Goal: Information Seeking & Learning: Learn about a topic

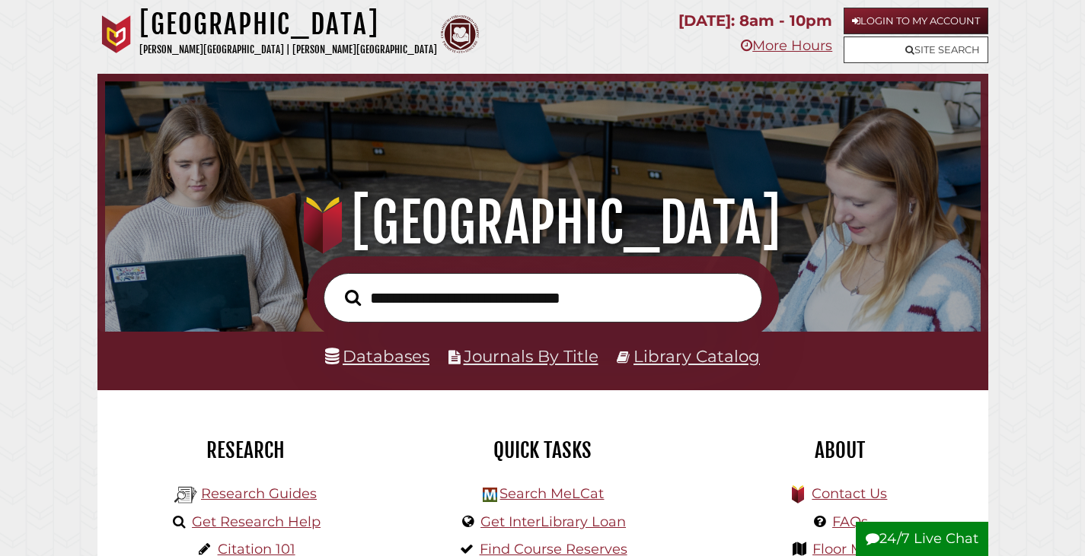
scroll to position [289, 868]
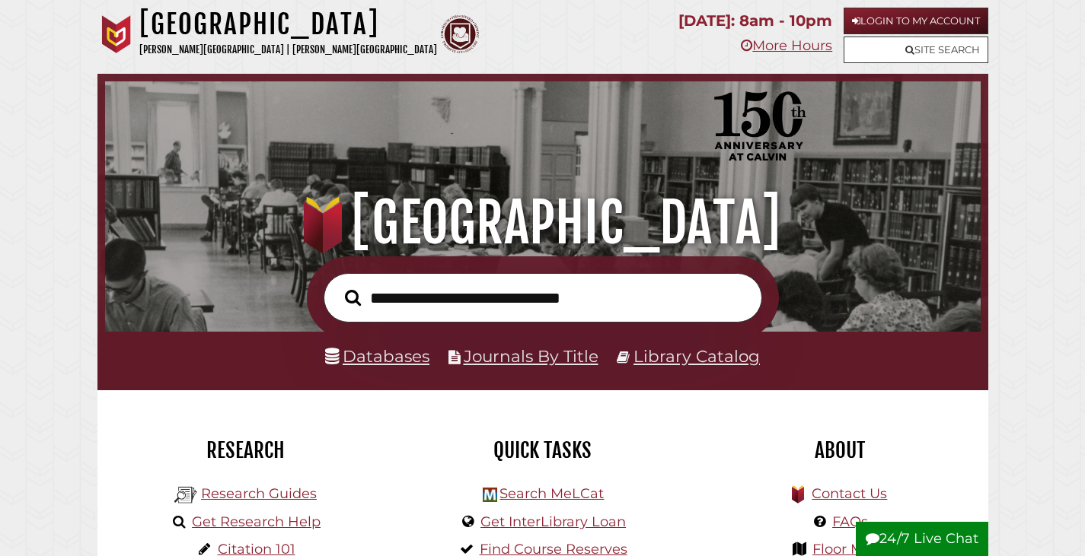
scroll to position [289, 868]
click at [913, 43] on link "Site Search" at bounding box center [915, 50] width 145 height 27
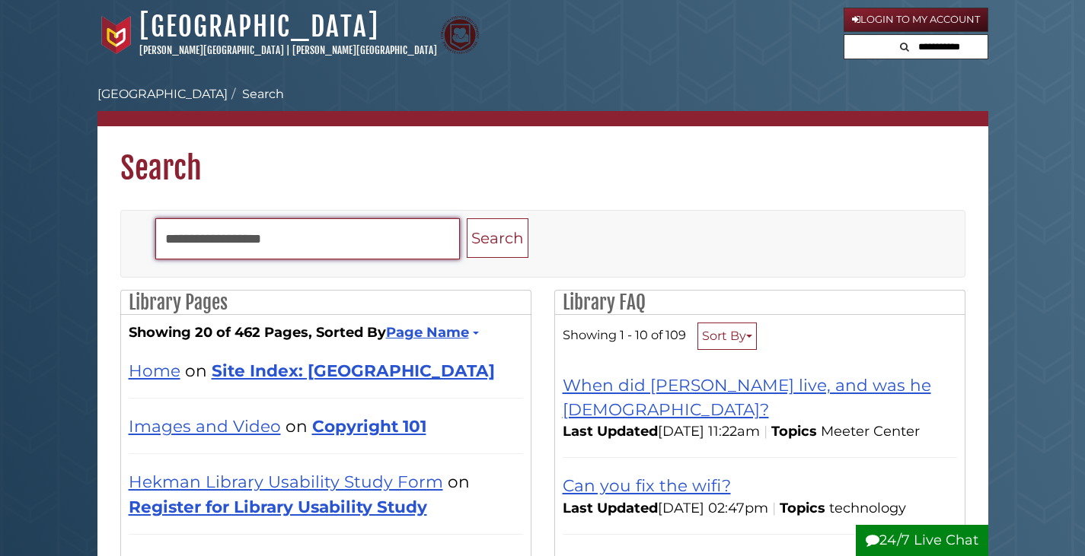
click at [388, 250] on input "Search" at bounding box center [307, 238] width 304 height 41
type input "**********"
click at [467, 218] on button "Search" at bounding box center [498, 238] width 62 height 40
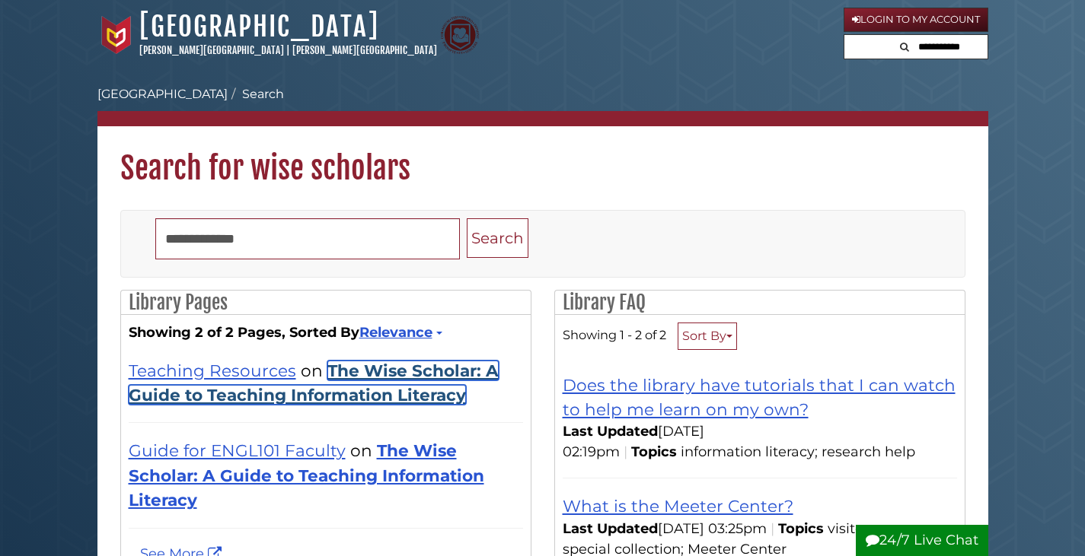
click at [379, 396] on link "The Wise Scholar: A Guide to Teaching Information Literacy" at bounding box center [314, 383] width 370 height 44
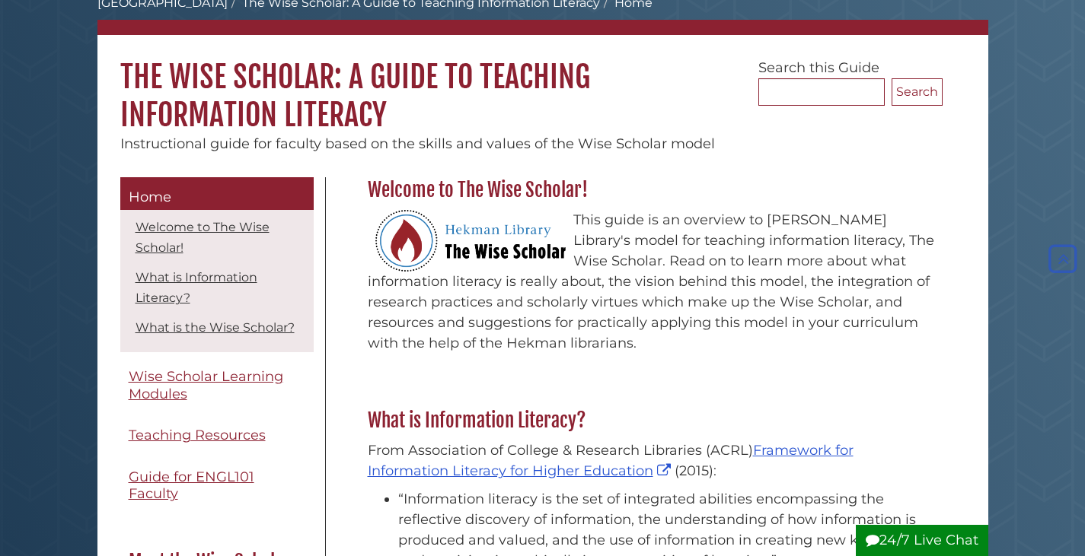
scroll to position [76, 0]
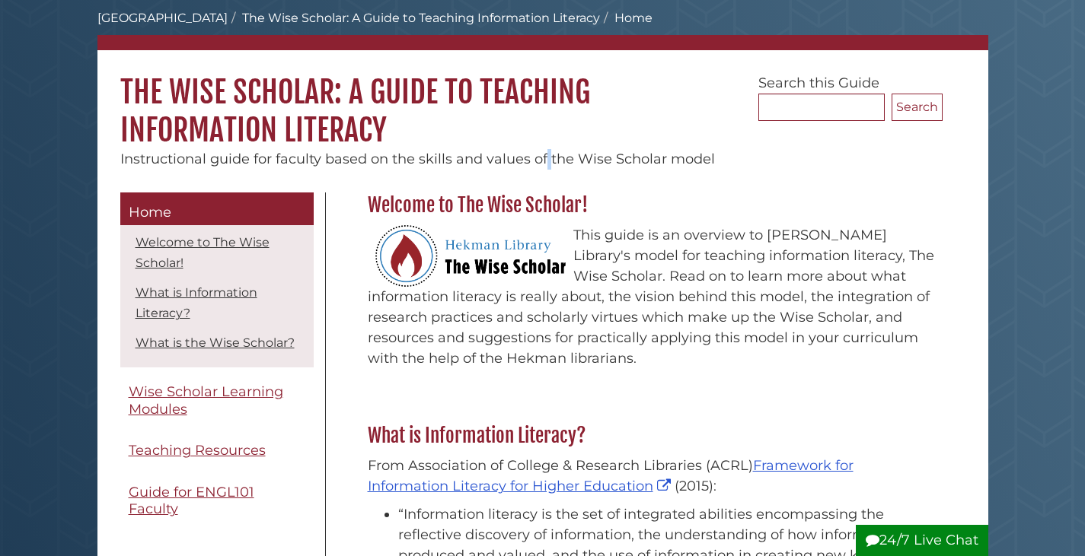
drag, startPoint x: 543, startPoint y: 160, endPoint x: 551, endPoint y: 160, distance: 8.4
click at [551, 160] on span "Instructional guide for faculty based on the skills and values of the Wise Scho…" at bounding box center [417, 159] width 595 height 17
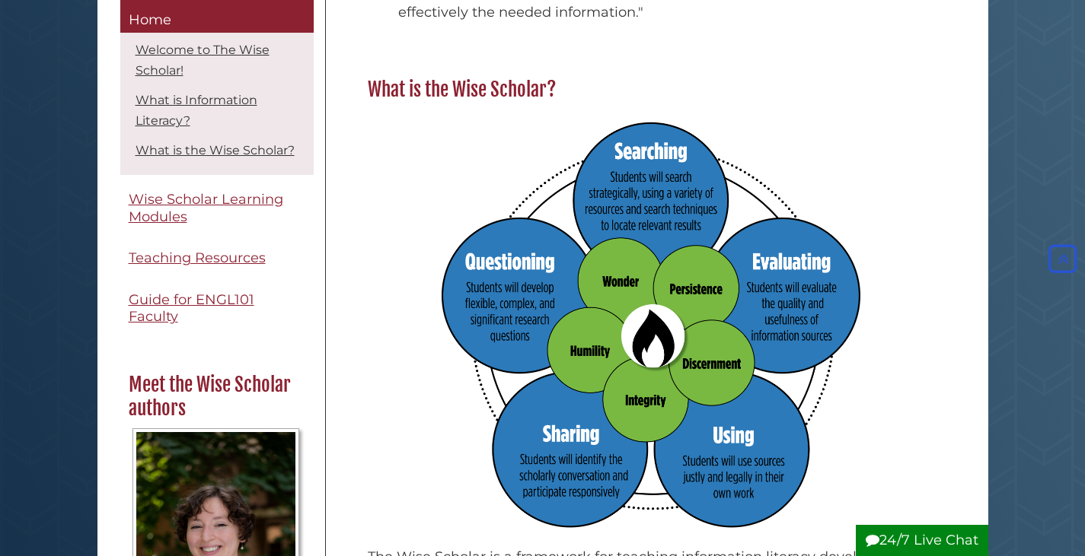
scroll to position [761, 0]
